Goal: Information Seeking & Learning: Learn about a topic

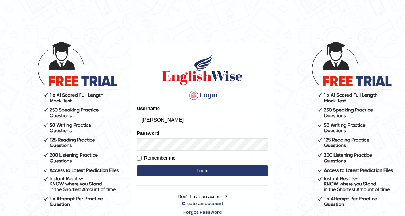
type input "[PERSON_NAME]"
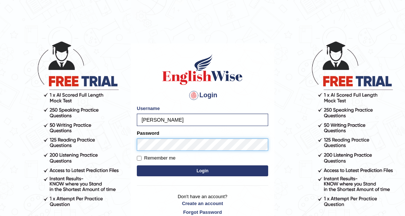
click at [137, 166] on button "Login" at bounding box center [202, 171] width 131 height 11
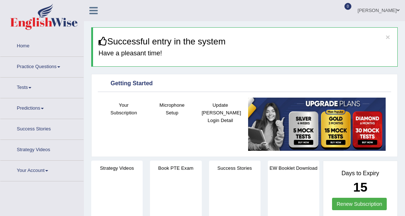
click at [41, 62] on link "Practice Questions" at bounding box center [41, 66] width 83 height 18
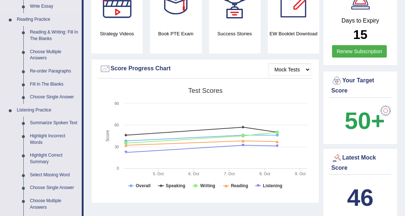
scroll to position [219, 0]
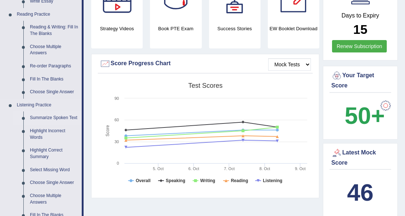
click at [46, 116] on link "Summarize Spoken Text" at bounding box center [54, 118] width 55 height 13
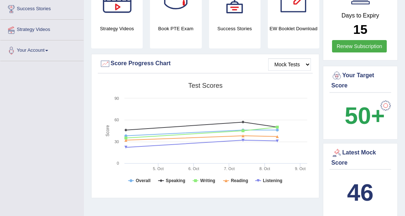
scroll to position [125, 0]
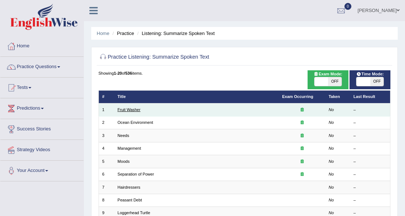
click at [138, 111] on link "Fruit Washer" at bounding box center [128, 110] width 23 height 4
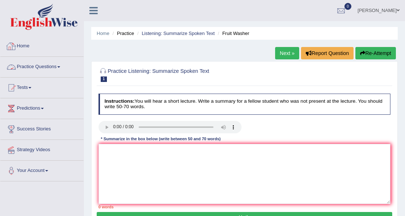
click at [38, 67] on link "Practice Questions" at bounding box center [41, 66] width 83 height 18
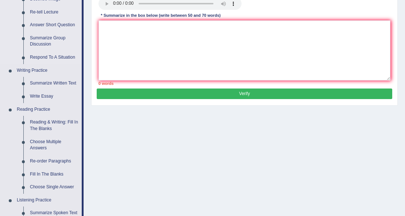
scroll to position [146, 0]
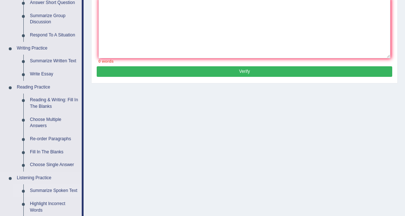
click at [46, 188] on link "Summarize Spoken Text" at bounding box center [54, 191] width 55 height 13
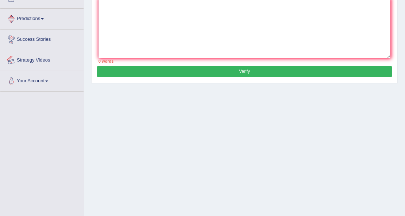
scroll to position [167, 0]
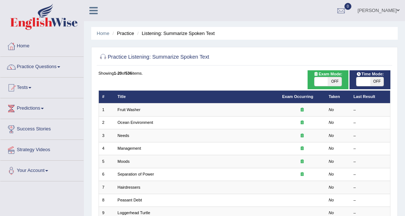
click at [326, 80] on span at bounding box center [320, 81] width 13 height 9
checkbox input "true"
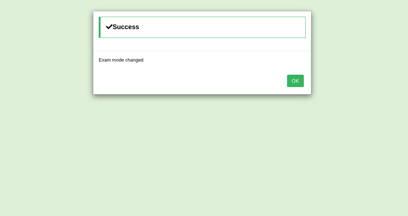
click at [289, 82] on button "OK" at bounding box center [295, 81] width 17 height 12
click at [298, 80] on button "OK" at bounding box center [295, 81] width 17 height 12
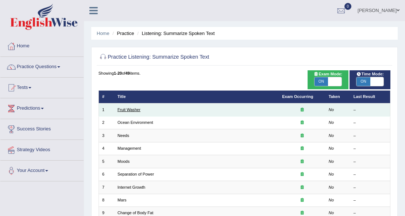
click at [135, 111] on link "Fruit Washer" at bounding box center [128, 110] width 23 height 4
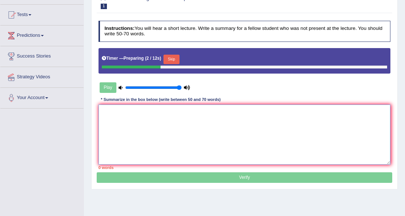
click at [177, 121] on textarea at bounding box center [244, 135] width 292 height 60
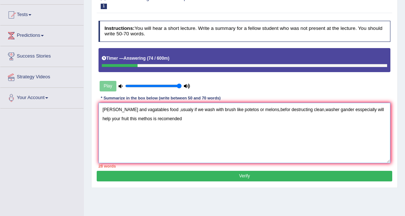
click at [110, 108] on textarea "friot and vagatables food ,usualy if we wash with brush like potetos or melons,…" at bounding box center [244, 133] width 292 height 60
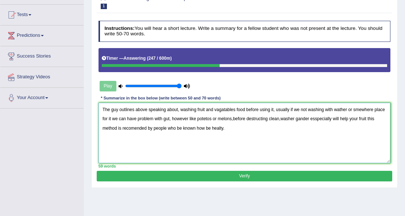
drag, startPoint x: 357, startPoint y: 119, endPoint x: 353, endPoint y: 120, distance: 3.7
click at [353, 120] on textarea "The guy outlines above speaking about, washing fruit and vagatables food before…" at bounding box center [244, 133] width 292 height 60
click at [357, 119] on textarea "The guy outlines above speaking about, washing fruit and vagatables food before…" at bounding box center [244, 133] width 292 height 60
click at [189, 118] on textarea "The guy outlines above speaking about, washing fruit and vagatables food before…" at bounding box center [244, 133] width 292 height 60
click at [234, 119] on textarea "The guy outlines above speaking about, washing fruit and vagatables food before…" at bounding box center [244, 133] width 292 height 60
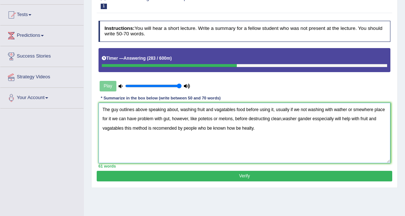
type textarea "The guy outlines above speaking about, washing fruit and vagatables food before…"
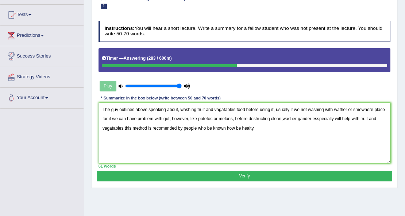
click at [255, 173] on button "Verify" at bounding box center [244, 176] width 295 height 11
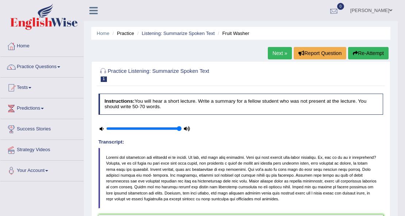
click at [328, 13] on div at bounding box center [333, 10] width 11 height 11
click at [305, 27] on link "See All Alerts" at bounding box center [290, 31] width 40 height 8
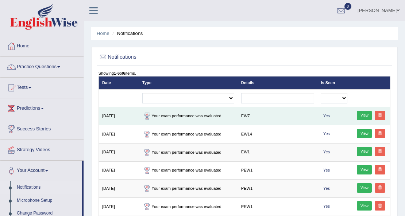
click at [360, 116] on link "View" at bounding box center [364, 115] width 15 height 9
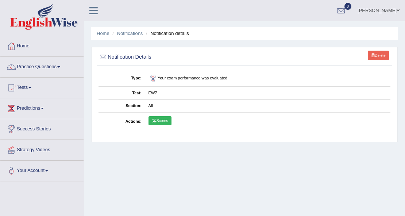
click at [155, 121] on icon at bounding box center [154, 121] width 5 height 4
click at [43, 65] on link "Practice Questions" at bounding box center [41, 66] width 83 height 18
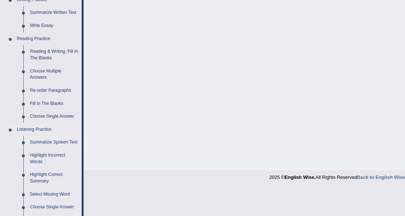
click at [52, 140] on link "Summarize Spoken Text" at bounding box center [54, 142] width 55 height 13
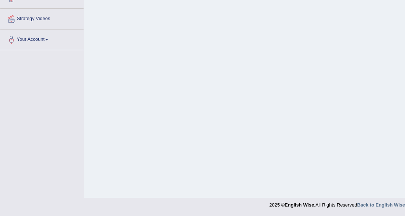
scroll to position [98, 0]
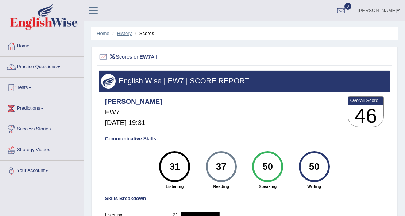
click at [126, 34] on link "History" at bounding box center [124, 33] width 15 height 5
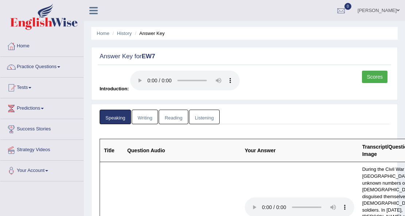
click at [201, 110] on link "Listening" at bounding box center [204, 117] width 31 height 15
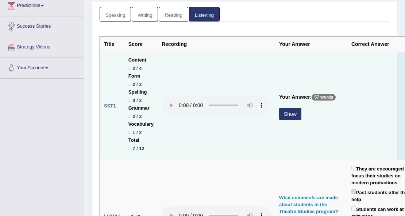
click at [296, 110] on button "Show" at bounding box center [290, 114] width 22 height 12
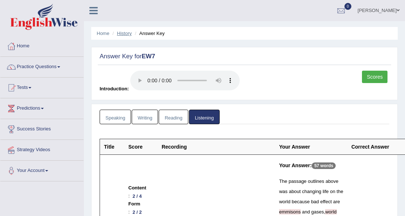
click at [126, 32] on link "History" at bounding box center [124, 33] width 15 height 5
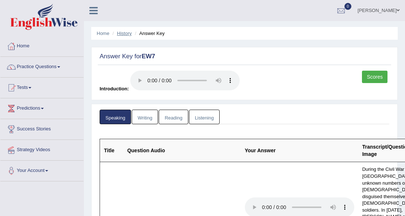
click at [127, 34] on link "History" at bounding box center [124, 33] width 15 height 5
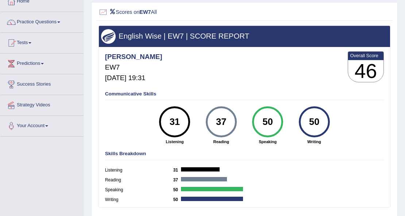
scroll to position [49, 0]
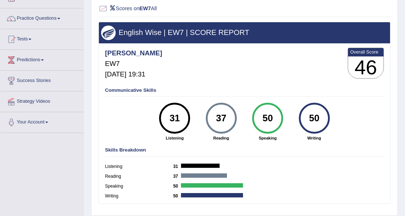
drag, startPoint x: 222, startPoint y: 131, endPoint x: 330, endPoint y: 108, distance: 110.1
click at [330, 108] on div "50 Writing" at bounding box center [314, 122] width 46 height 38
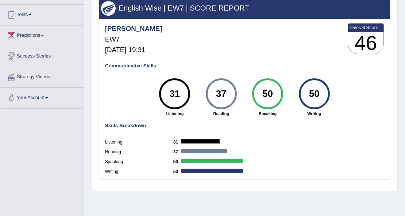
scroll to position [0, 0]
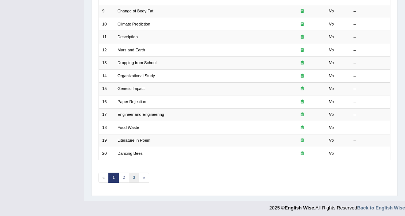
scroll to position [202, 0]
click at [127, 174] on ul "« 1 2 3 »" at bounding box center [123, 178] width 51 height 10
click at [130, 175] on link "3" at bounding box center [134, 178] width 11 height 10
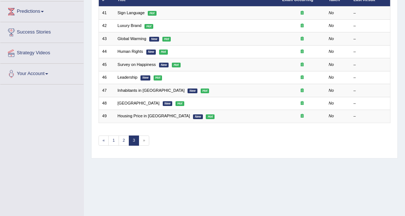
scroll to position [97, 0]
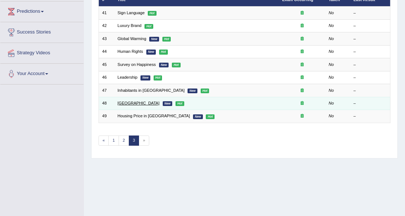
click at [127, 102] on link "[GEOGRAPHIC_DATA]" at bounding box center [138, 103] width 42 height 4
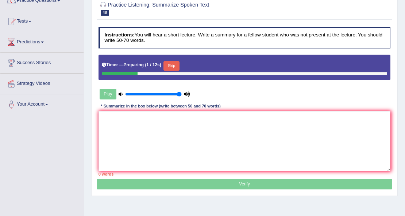
scroll to position [49, 0]
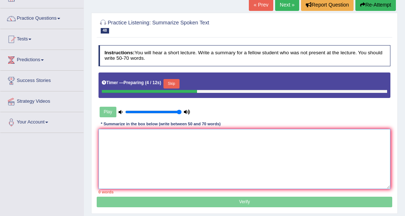
click at [194, 152] on textarea at bounding box center [244, 159] width 292 height 60
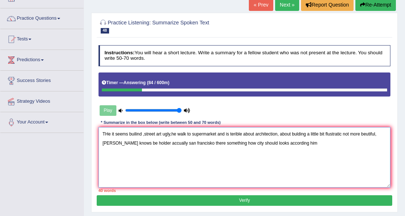
click at [111, 133] on textarea "THe it seems builind ,street art ugly,he walk to supermarket and is terible abo…" at bounding box center [244, 157] width 292 height 60
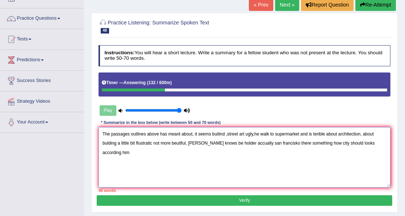
click at [223, 133] on textarea "The passages outlines above has meant about, it seems builind ,street art ugly,…" at bounding box center [244, 157] width 292 height 60
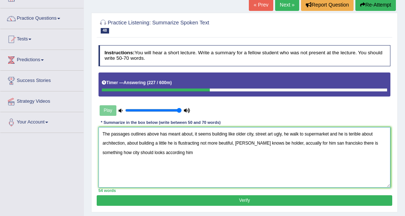
click at [376, 143] on textarea "The passages outlines above has meant about, it seems building like older city,…" at bounding box center [244, 157] width 292 height 60
click at [172, 155] on textarea "The passages outlines above has meant about, it seems building like older city,…" at bounding box center [244, 157] width 292 height 60
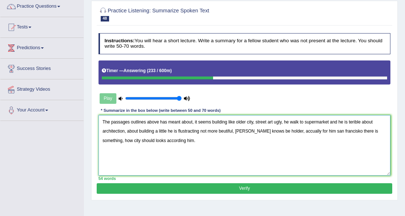
scroll to position [73, 0]
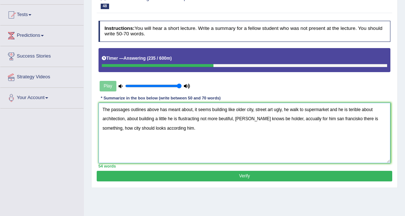
type textarea "The passages outlines above has meant about, it seems building like older city,…"
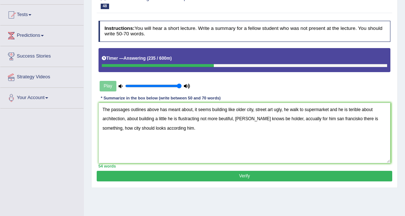
click at [215, 172] on button "Verify" at bounding box center [244, 176] width 295 height 11
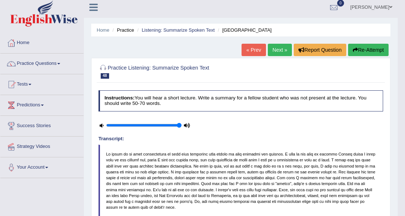
scroll to position [0, 0]
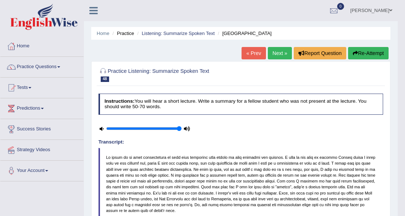
click at [277, 58] on link "Next »" at bounding box center [280, 53] width 24 height 12
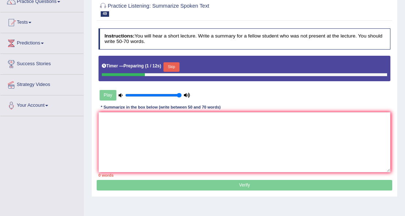
scroll to position [49, 0]
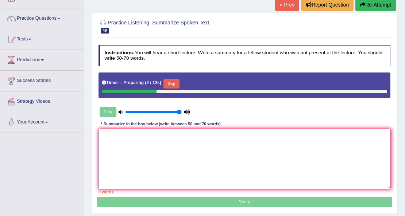
click at [219, 150] on textarea at bounding box center [244, 159] width 292 height 60
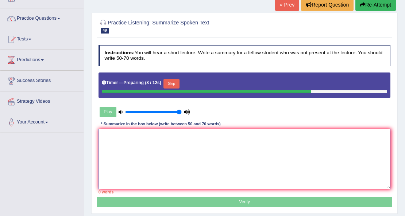
scroll to position [0, 0]
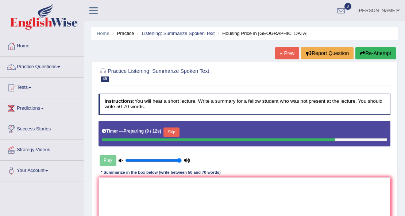
click at [282, 49] on link "« Prev" at bounding box center [287, 53] width 24 height 12
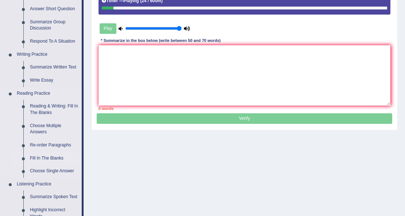
scroll to position [170, 0]
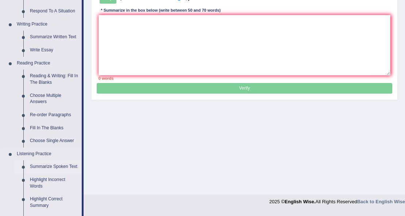
click at [46, 164] on link "Summarize Spoken Text" at bounding box center [54, 166] width 55 height 13
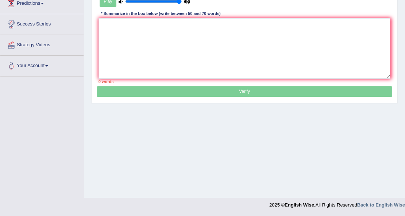
scroll to position [109, 0]
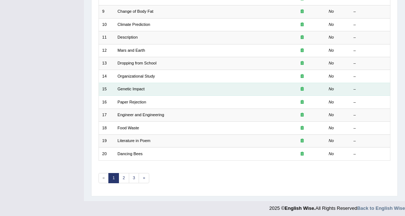
scroll to position [202, 0]
click at [141, 87] on link "Genetic Impact" at bounding box center [130, 88] width 27 height 4
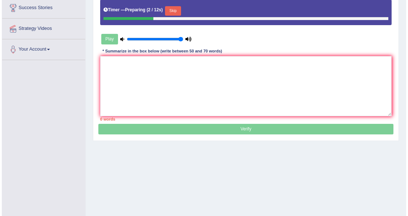
scroll to position [49, 0]
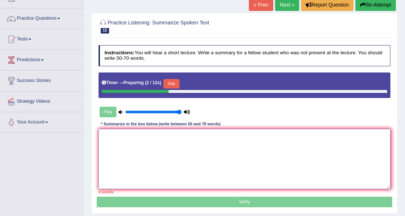
click at [228, 151] on textarea at bounding box center [244, 159] width 292 height 60
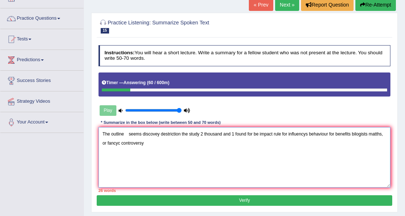
click at [121, 142] on textarea "The outline seems discovey destriction the study 2 thousand and 1 found for be …" at bounding box center [244, 157] width 292 height 60
click at [130, 135] on textarea "The outline seems discovey destriction the study 2 thousand and 1 found for be …" at bounding box center [244, 157] width 292 height 60
click at [125, 134] on textarea "The outline seems discovey destriction the study 2 thousand and 1 found for be …" at bounding box center [244, 157] width 292 height 60
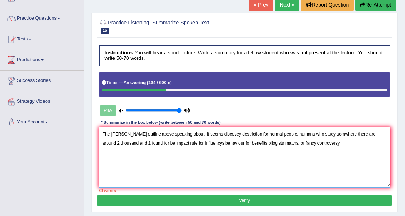
click at [101, 142] on textarea "The huy outline above speaking about, it seems discovey destriction for normal …" at bounding box center [244, 157] width 292 height 60
click at [200, 143] on textarea "The huy outline above speaking about, it seems discovey destriction for normal …" at bounding box center [244, 157] width 292 height 60
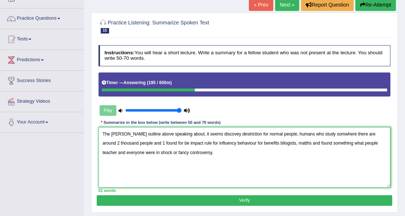
click at [113, 132] on textarea "The huy outline above speaking about, it seems discovey destriction for normal …" at bounding box center [244, 157] width 292 height 60
click at [212, 134] on textarea "The guy outline above speaking about, it seems discovey destriction for normal …" at bounding box center [244, 157] width 292 height 60
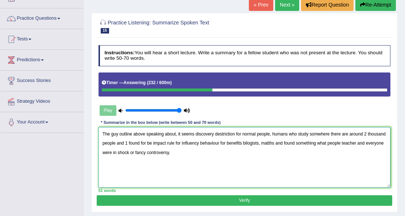
type textarea "The guy outline above speaking about, it seems discovery destriction for normal…"
click at [252, 202] on button "Verify" at bounding box center [244, 200] width 295 height 11
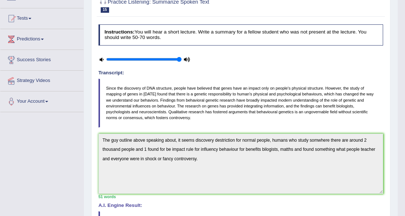
scroll to position [69, 0]
click at [385, 95] on div "Practice Listening: Summarize Spoken Text 15 Genetic Impact Instructions: You w…" at bounding box center [240, 166] width 299 height 348
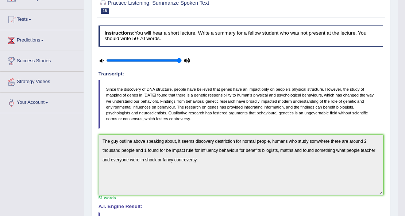
scroll to position [0, 0]
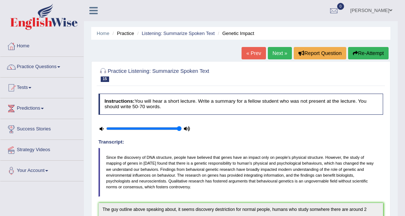
click at [277, 55] on link "Next »" at bounding box center [280, 53] width 24 height 12
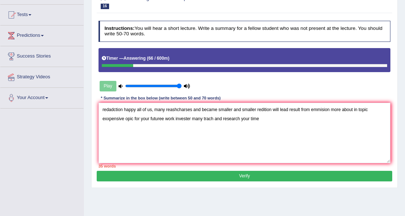
drag, startPoint x: 101, startPoint y: 110, endPoint x: 115, endPoint y: 105, distance: 15.2
click at [101, 110] on textarea "redadction happy all of us, many reashcharses and became smaller and smaller re…" at bounding box center [244, 133] width 292 height 60
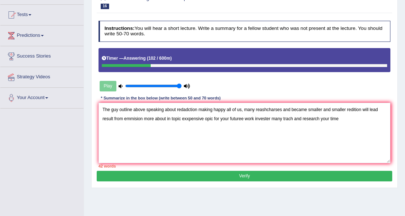
drag, startPoint x: 281, startPoint y: 110, endPoint x: 264, endPoint y: 113, distance: 17.1
click at [264, 113] on textarea "The guy outline above speaking about redadction making happy all of us, many re…" at bounding box center [244, 133] width 292 height 60
click at [171, 120] on textarea "The guy outline above speaking about redadction making happy all of us, many re…" at bounding box center [244, 133] width 292 height 60
click at [229, 117] on textarea "The guy outline above speaking about redadction making happy all of us, many re…" at bounding box center [244, 133] width 292 height 60
click at [250, 118] on textarea "The guy outline above speaking about redadction making happy all of us, many re…" at bounding box center [244, 133] width 292 height 60
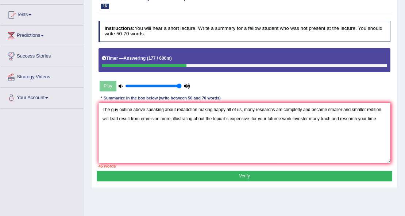
click at [280, 119] on textarea "The guy outline above speaking about redadction making happy all of us, many re…" at bounding box center [244, 133] width 292 height 60
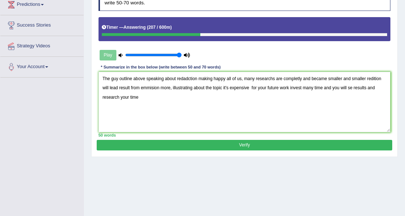
scroll to position [146, 0]
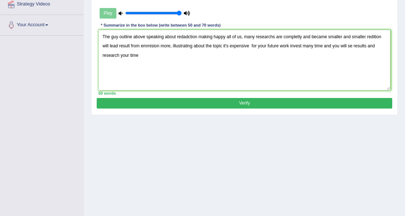
type textarea "The guy outline above speaking about redadction making happy all of us, many re…"
click at [305, 105] on button "Verify" at bounding box center [244, 103] width 295 height 11
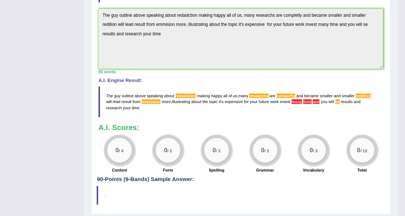
scroll to position [24, 0]
